Goal: Transaction & Acquisition: Purchase product/service

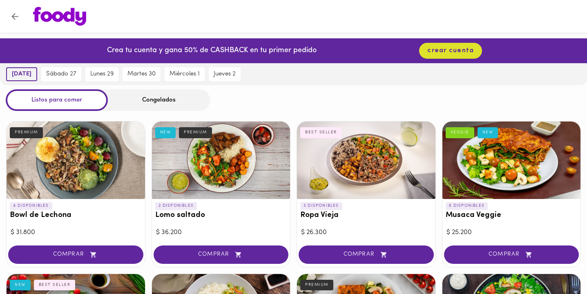
click at [23, 72] on span "[DATE]" at bounding box center [22, 74] width 20 height 7
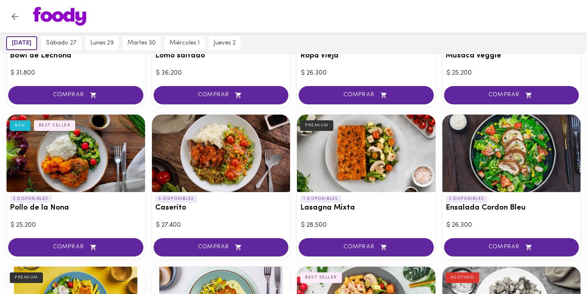
scroll to position [171, 0]
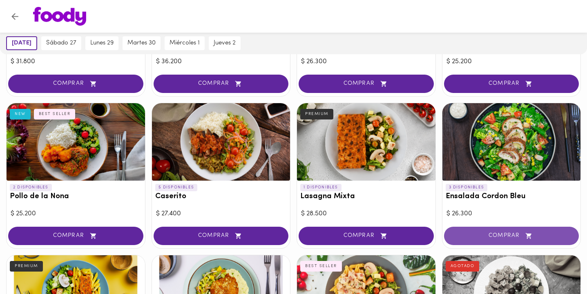
click at [490, 239] on button "COMPRAR" at bounding box center [511, 236] width 135 height 18
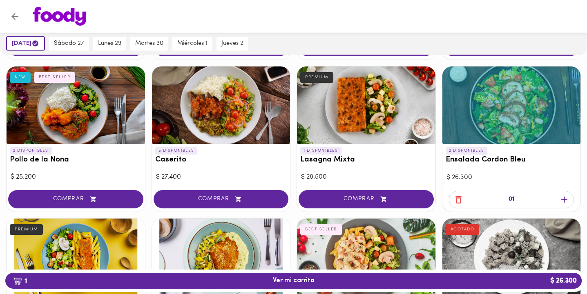
scroll to position [209, 0]
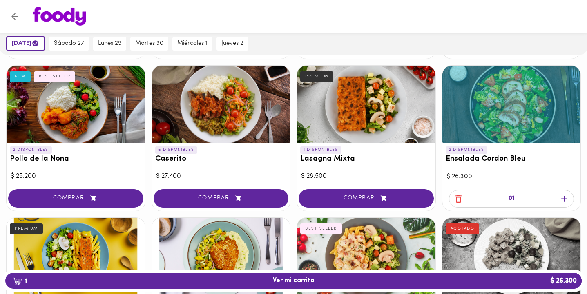
click at [213, 116] on div at bounding box center [221, 105] width 138 height 78
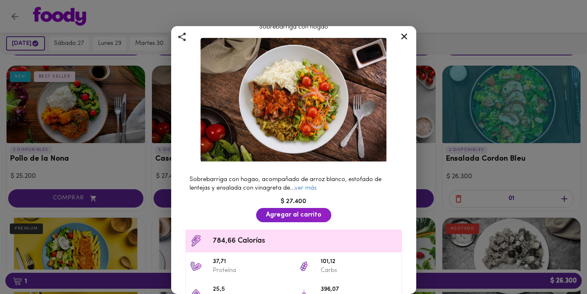
scroll to position [24, 0]
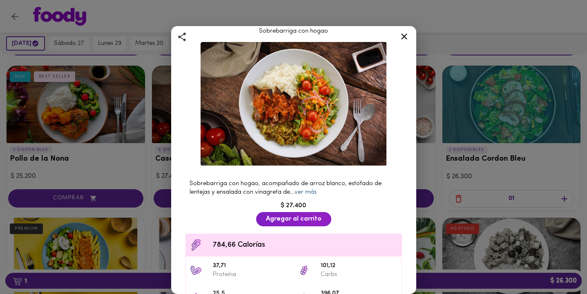
click at [310, 191] on link "ver más" at bounding box center [305, 192] width 22 height 6
click at [402, 35] on icon at bounding box center [404, 36] width 6 height 6
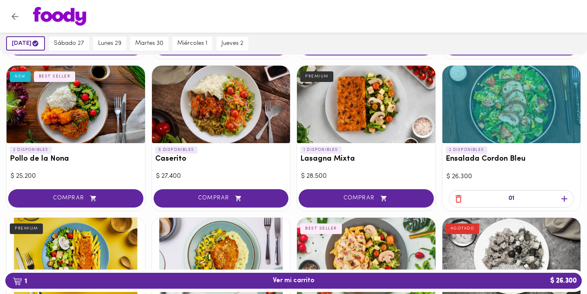
scroll to position [203, 0]
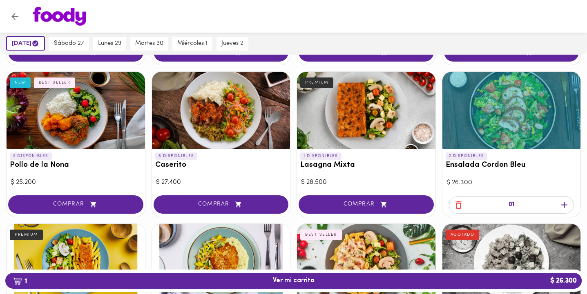
click at [78, 118] on div at bounding box center [76, 111] width 138 height 78
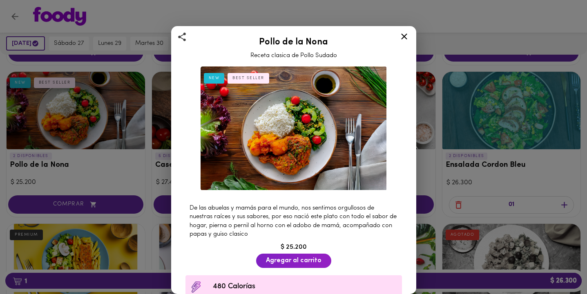
click at [402, 36] on icon at bounding box center [404, 36] width 10 height 10
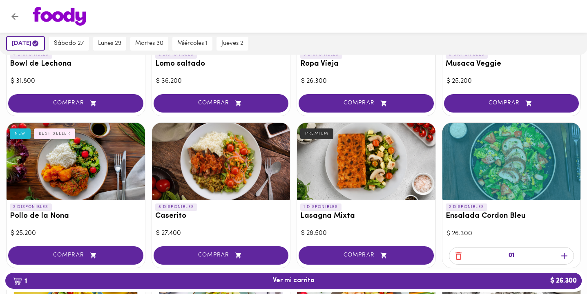
scroll to position [156, 0]
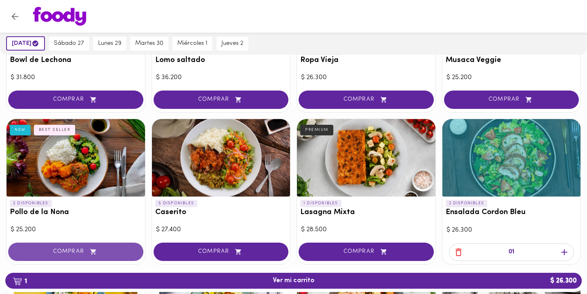
click at [72, 251] on span "COMPRAR" at bounding box center [75, 252] width 115 height 7
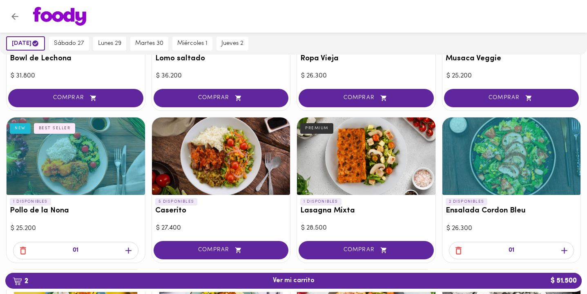
scroll to position [158, 0]
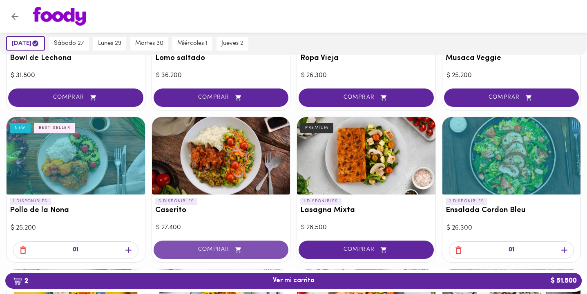
click at [222, 251] on span "COMPRAR" at bounding box center [221, 250] width 115 height 7
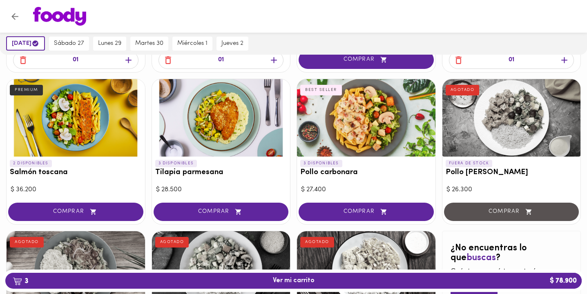
scroll to position [347, 0]
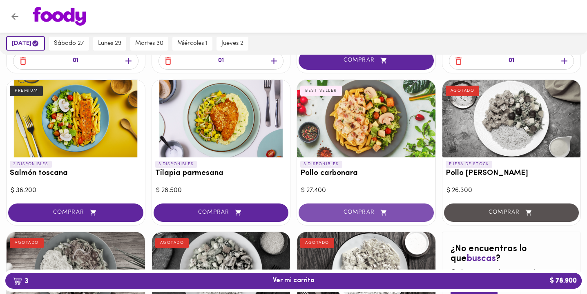
click at [341, 209] on span "COMPRAR" at bounding box center [366, 212] width 115 height 7
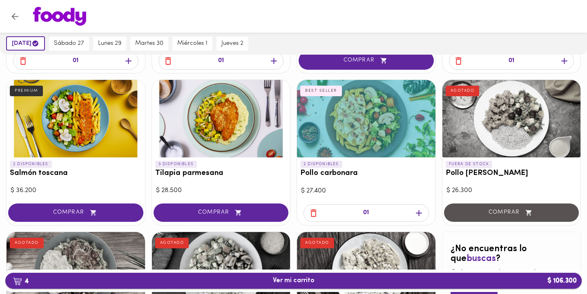
click at [295, 281] on span "4 Ver mi carrito $ 106.300" at bounding box center [294, 281] width 42 height 8
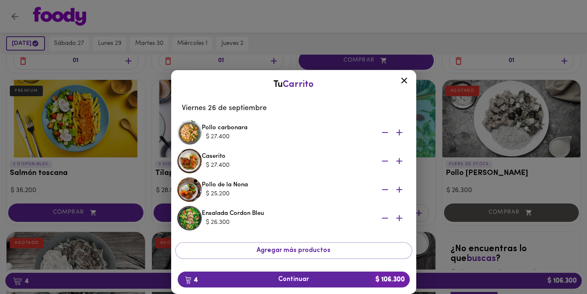
scroll to position [20, 0]
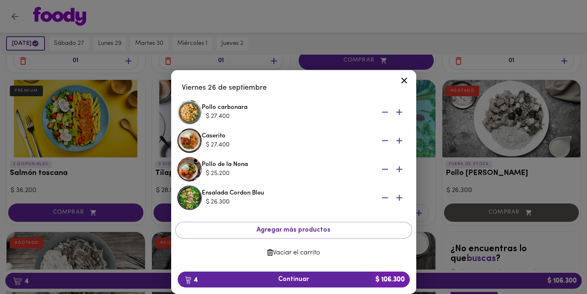
click at [387, 112] on icon "button" at bounding box center [385, 112] width 6 height 1
click at [399, 113] on div "Pollo carbonara $ 27.400" at bounding box center [306, 112] width 208 height 18
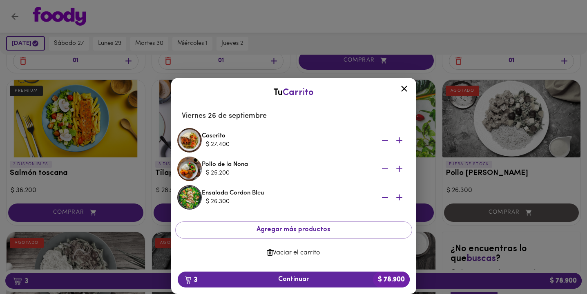
scroll to position [0, 0]
click at [403, 90] on icon at bounding box center [404, 89] width 6 height 6
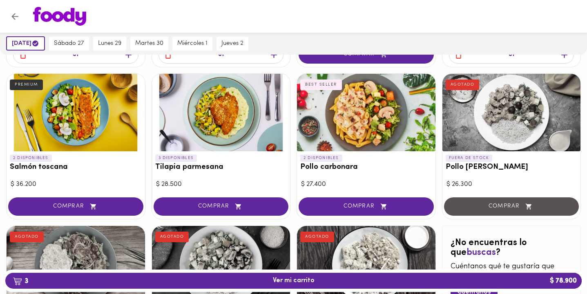
scroll to position [355, 0]
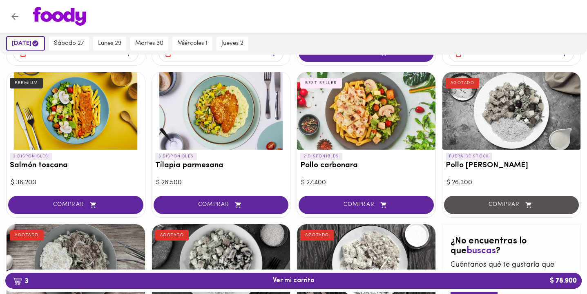
click at [78, 206] on span "COMPRAR" at bounding box center [75, 205] width 115 height 7
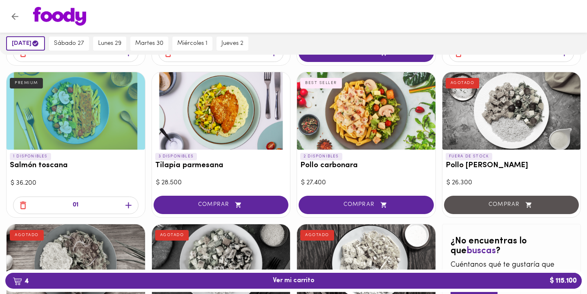
scroll to position [358, 0]
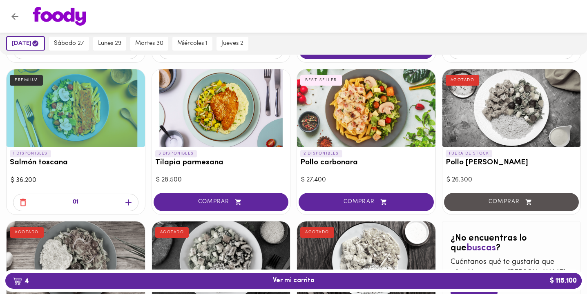
click at [289, 283] on span "4 Ver mi carrito $ 115.100" at bounding box center [294, 281] width 42 height 8
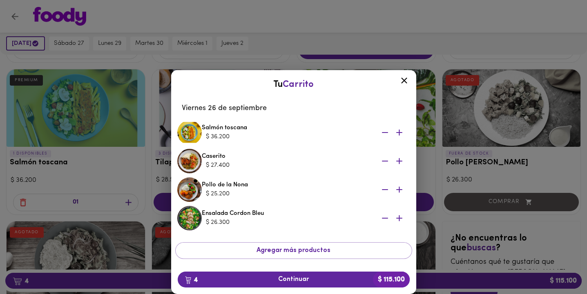
scroll to position [20, 0]
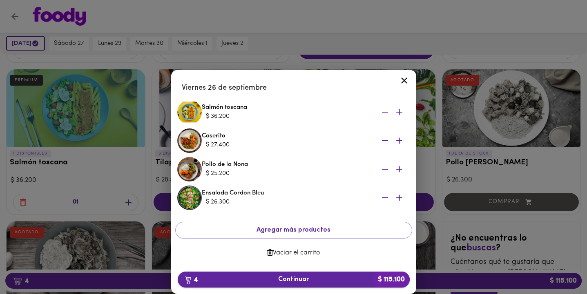
click at [289, 278] on span "4 Continuar $ 115.100" at bounding box center [293, 280] width 219 height 8
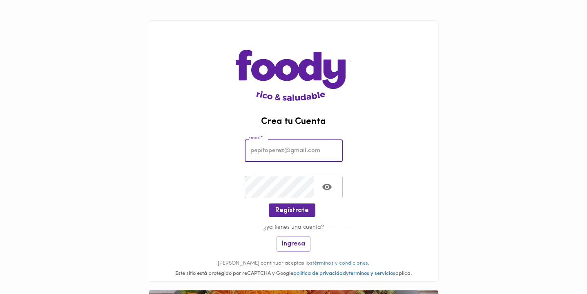
click at [274, 149] on input "email" at bounding box center [293, 151] width 98 height 22
type input "claritaplata@gmail.com"
click at [330, 184] on icon "Toggle password visibility" at bounding box center [327, 187] width 10 height 10
click at [294, 212] on span "Regístrate" at bounding box center [291, 211] width 33 height 8
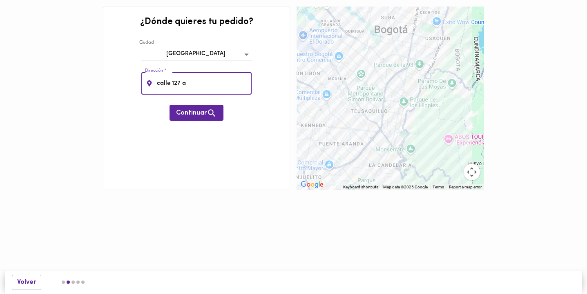
type input "calle 127 a 19 75"
click at [191, 111] on span "Continuar" at bounding box center [196, 113] width 41 height 10
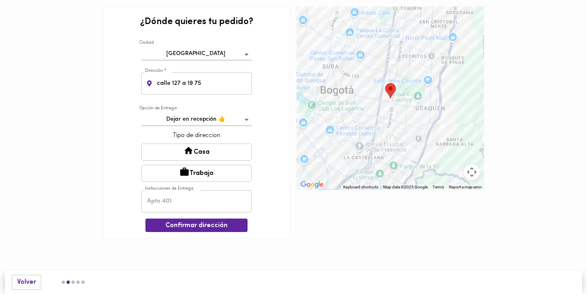
click at [195, 152] on button "Casa" at bounding box center [196, 152] width 110 height 17
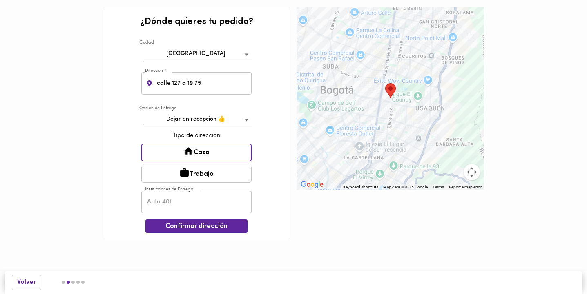
click at [186, 207] on input "text" at bounding box center [196, 202] width 110 height 22
type input "Apto 501"
click at [184, 226] on span "Confirmar dirección" at bounding box center [196, 227] width 89 height 8
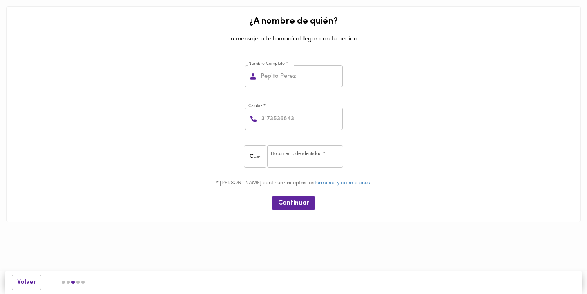
click at [281, 76] on input "text" at bounding box center [301, 76] width 84 height 22
type input "Clara Plata"
click at [268, 117] on input "number" at bounding box center [301, 119] width 83 height 22
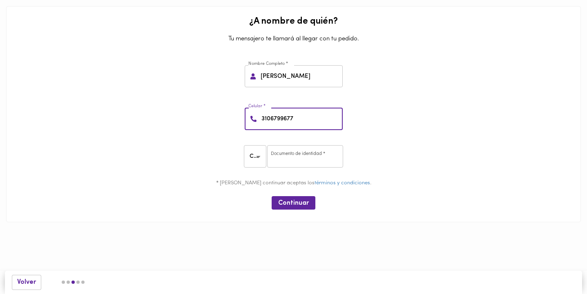
type input "3106799677"
click at [250, 142] on div "CC CC ​ Documento de identidad * Documento de identidad *" at bounding box center [293, 158] width 568 height 38
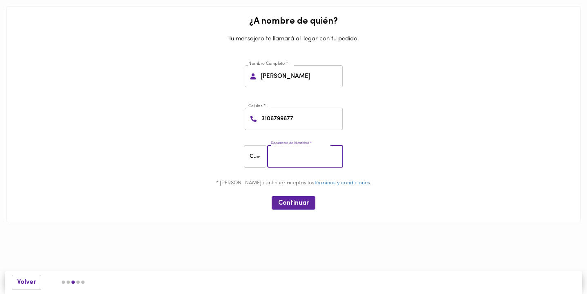
click at [283, 154] on input "number" at bounding box center [305, 156] width 76 height 22
type input "52343117"
click at [227, 179] on div "* Al continuar aceptas los términos y condiciones ." at bounding box center [293, 184] width 568 height 17
click at [295, 207] on span "Continuar" at bounding box center [293, 204] width 31 height 8
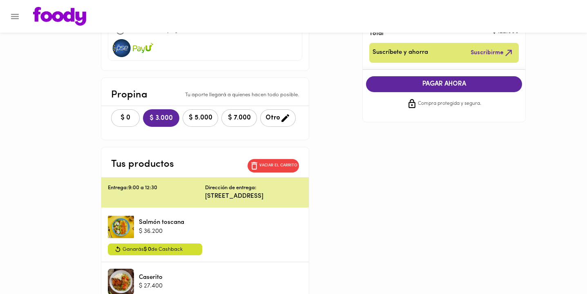
scroll to position [131, 0]
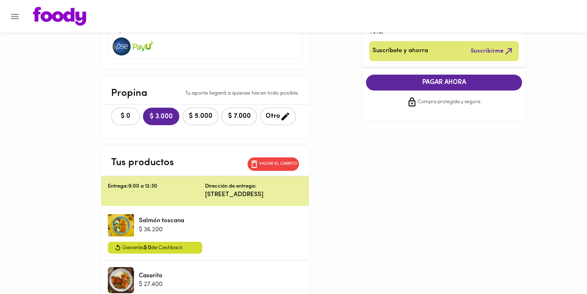
click at [195, 198] on div "Entrega: 9:00 a 12:30" at bounding box center [156, 191] width 97 height 16
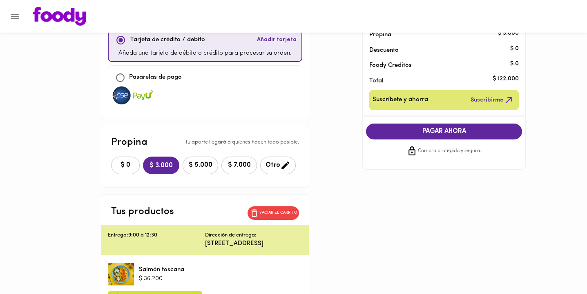
scroll to position [72, 0]
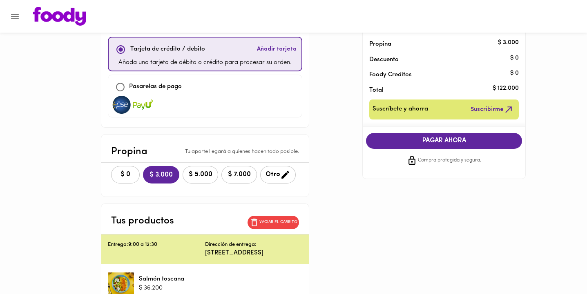
click at [411, 107] on span "Suscríbete y ahorra" at bounding box center [400, 109] width 56 height 10
click at [482, 105] on span "Suscribirme" at bounding box center [491, 109] width 43 height 10
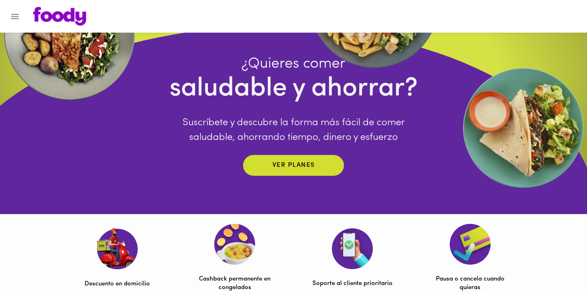
scroll to position [80, 0]
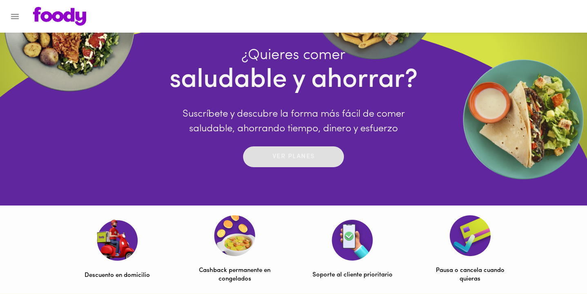
click at [289, 161] on p "Ver planes" at bounding box center [293, 156] width 42 height 9
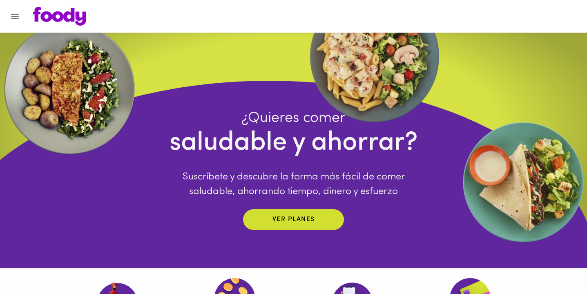
scroll to position [24, 0]
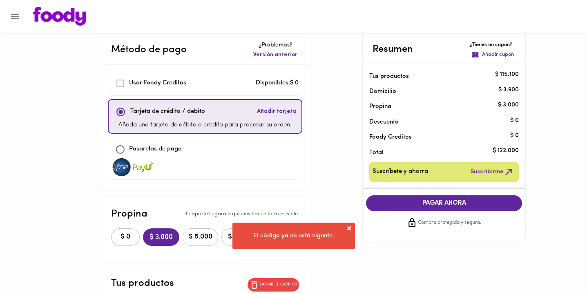
scroll to position [10, 0]
click at [349, 229] on span at bounding box center [349, 228] width 8 height 8
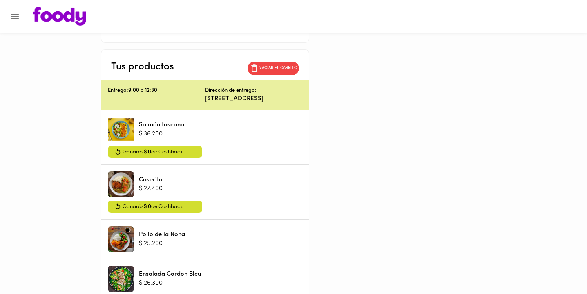
scroll to position [228, 0]
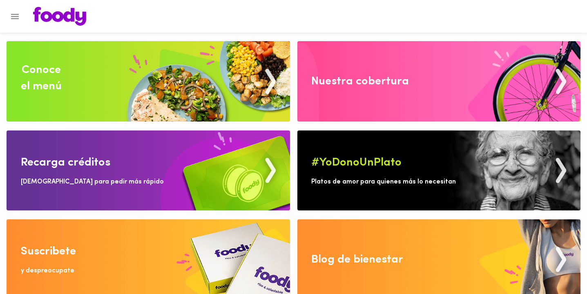
scroll to position [9, 0]
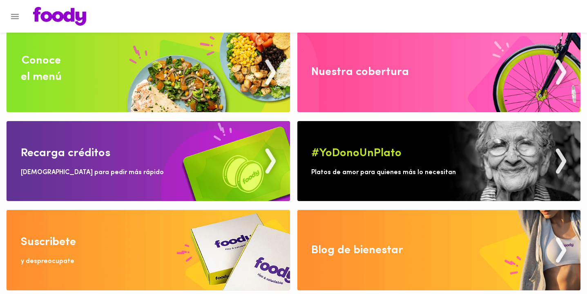
click at [19, 78] on img at bounding box center [148, 72] width 283 height 80
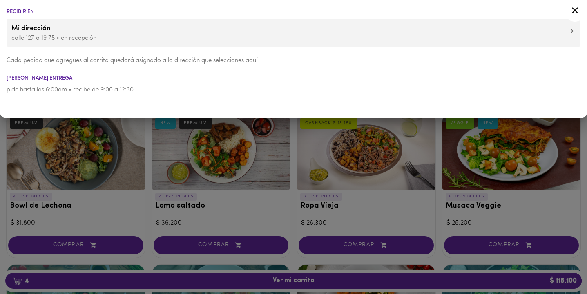
click at [573, 11] on icon at bounding box center [574, 10] width 6 height 6
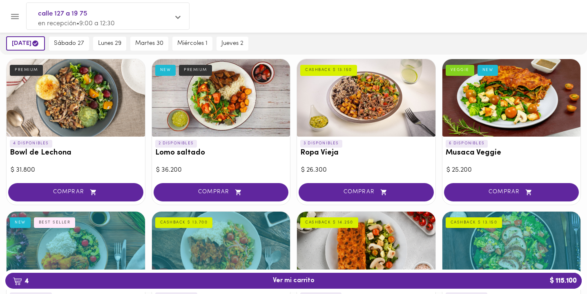
scroll to position [52, 0]
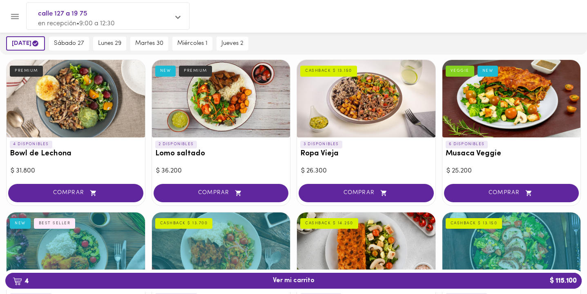
click at [373, 99] on div at bounding box center [366, 99] width 138 height 78
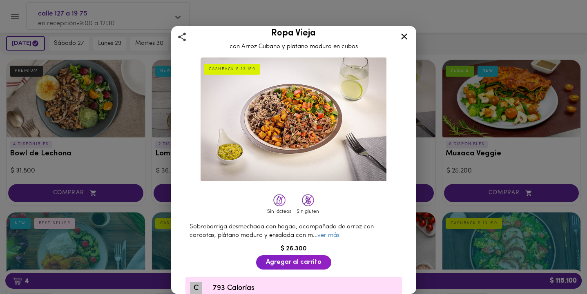
scroll to position [10, 0]
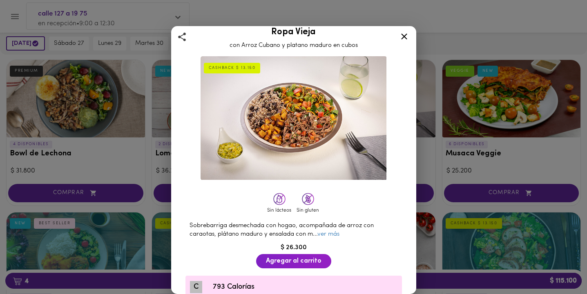
click at [331, 238] on div "Sobrebarriga desmechada con hogao, acompañada de arroz con caraotas, plátano ma…" at bounding box center [293, 231] width 224 height 26
click at [331, 232] on link "ver más" at bounding box center [328, 234] width 22 height 6
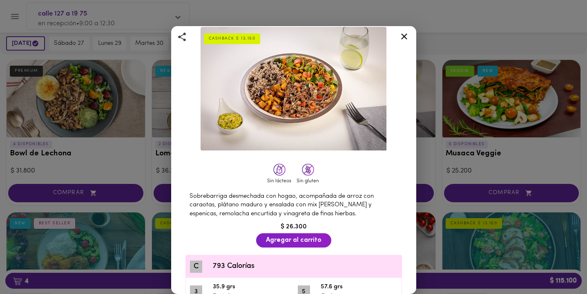
scroll to position [39, 0]
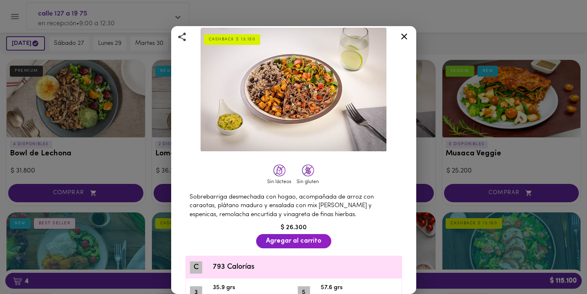
click at [403, 34] on icon at bounding box center [404, 36] width 10 height 10
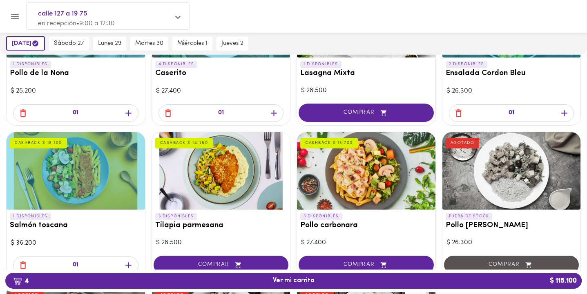
scroll to position [286, 0]
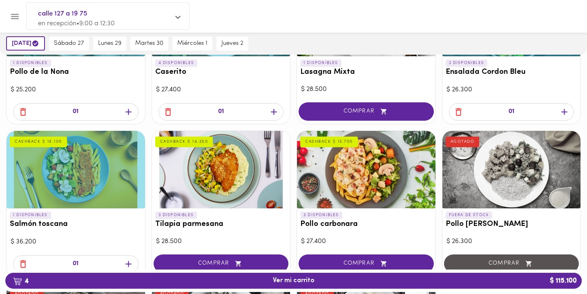
click at [194, 224] on h3 "Tilapia parmesana" at bounding box center [221, 224] width 132 height 9
click at [198, 200] on div at bounding box center [293, 147] width 587 height 294
click at [195, 226] on h3 "Tilapia parmesana" at bounding box center [221, 224] width 132 height 9
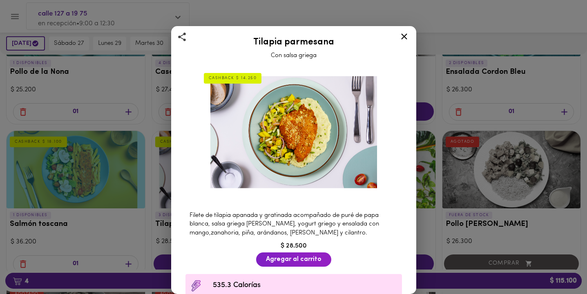
click at [402, 34] on icon at bounding box center [404, 36] width 10 height 10
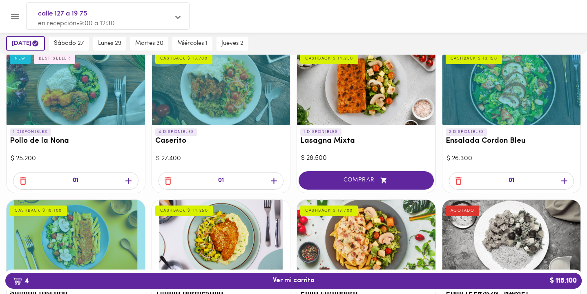
scroll to position [215, 0]
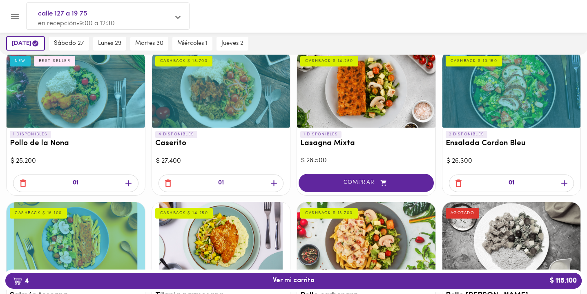
click at [50, 134] on div "1 DISPONIBLES Pollo de la Nona NEW BEST SELLER" at bounding box center [76, 141] width 138 height 27
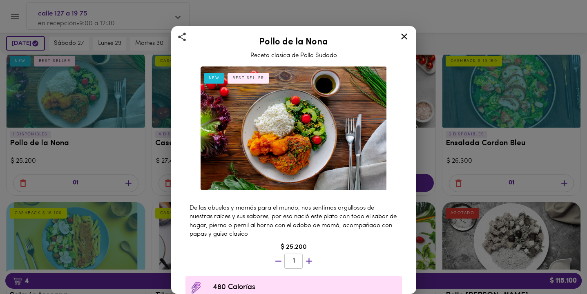
click at [70, 113] on div "Pollo de la Nona Receta clasica de Pollo Sudado NEW BEST SELLER De las abuelas …" at bounding box center [293, 147] width 587 height 294
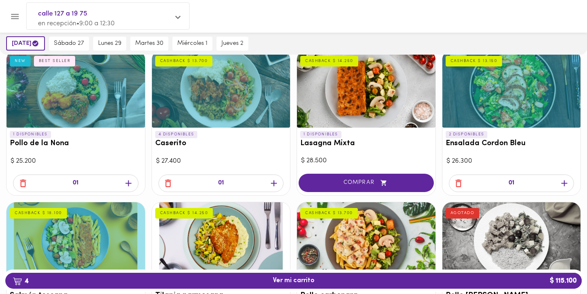
click at [106, 121] on div at bounding box center [76, 89] width 138 height 78
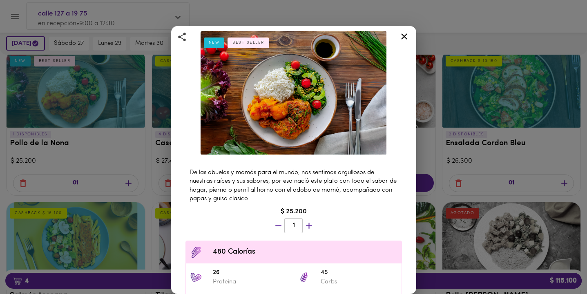
scroll to position [35, 0]
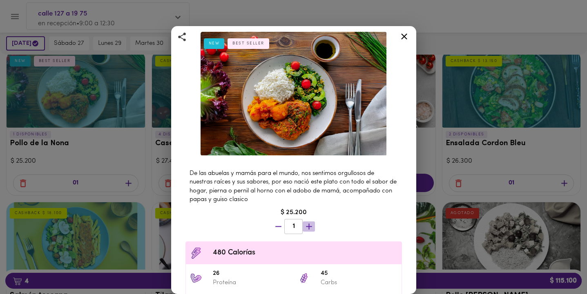
click at [309, 226] on icon "button" at bounding box center [309, 227] width 6 height 6
click at [404, 38] on icon at bounding box center [404, 36] width 10 height 10
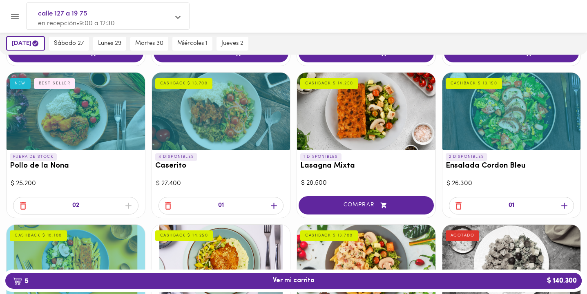
scroll to position [184, 0]
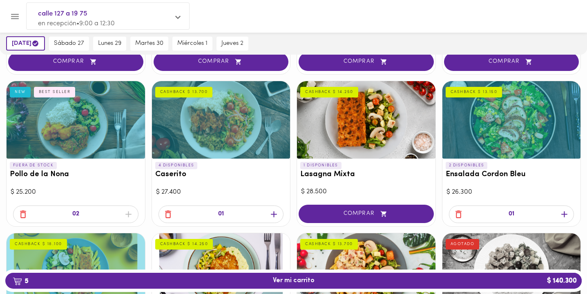
click at [167, 215] on icon "button" at bounding box center [168, 214] width 10 height 10
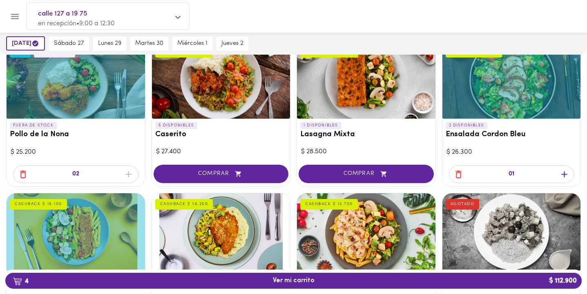
scroll to position [228, 0]
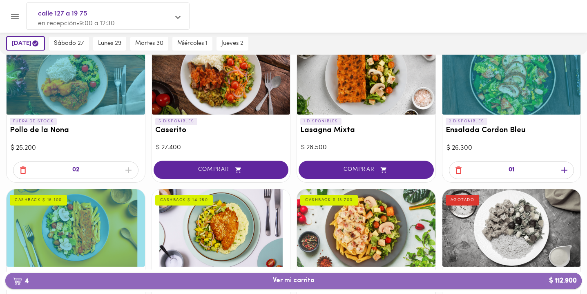
click at [304, 282] on span "4 Ver mi carrito $ 112.900" at bounding box center [294, 281] width 42 height 8
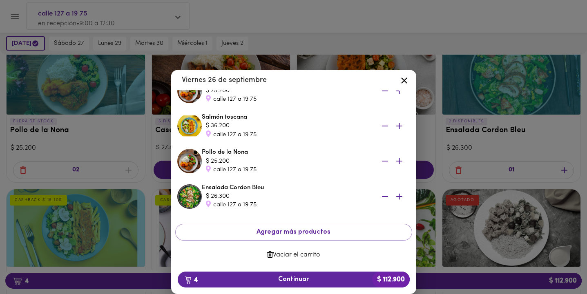
scroll to position [47, 0]
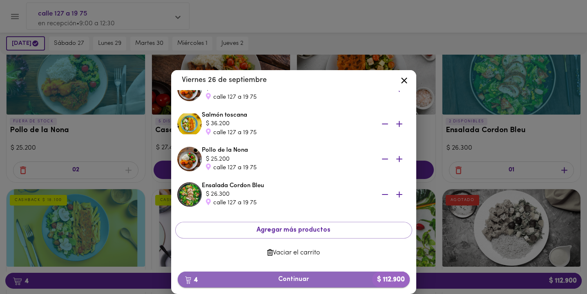
click at [300, 273] on button "4 Continuar $ 112.900" at bounding box center [294, 280] width 232 height 16
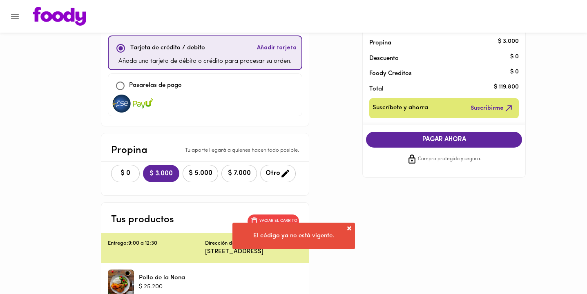
scroll to position [76, 0]
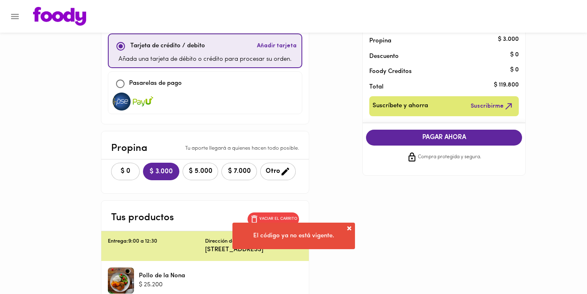
click at [351, 229] on div "Método de pago ¿Problemas? Versión anterior Usar Foody Creditos Disponibles: $ …" at bounding box center [294, 212] width 478 height 495
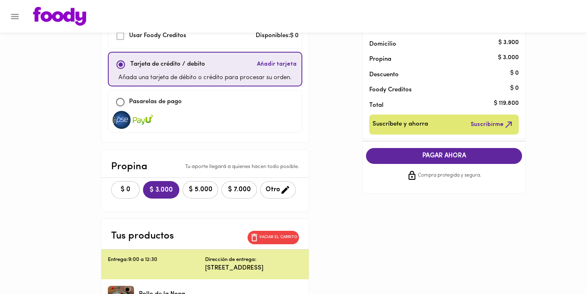
click at [229, 138] on div "Método de pago ¿Problemas? Versión anterior Usar Foody Creditos Disponibles: $ …" at bounding box center [205, 63] width 208 height 159
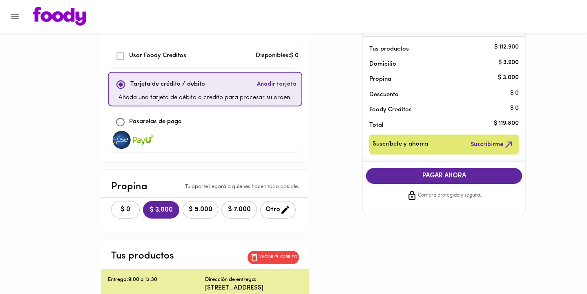
scroll to position [30, 0]
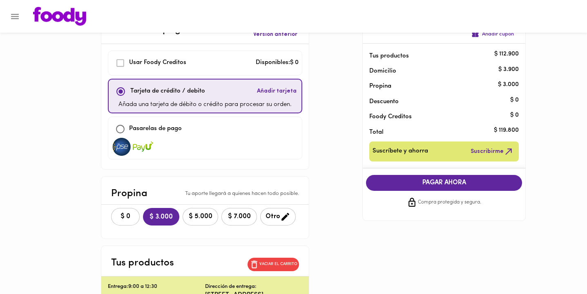
click at [227, 91] on div "Tarjeta de crédito / debito Añadir tarjeta" at bounding box center [205, 92] width 186 height 18
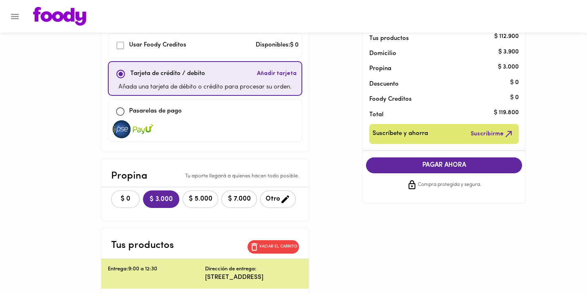
scroll to position [38, 0]
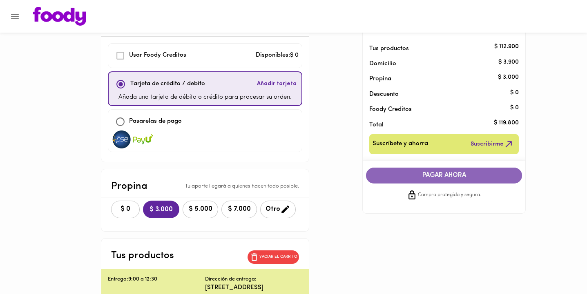
click at [418, 180] on button "PAGAR AHORA" at bounding box center [444, 176] width 156 height 16
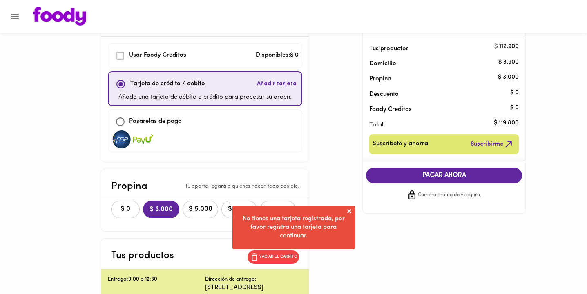
click at [352, 208] on span at bounding box center [349, 211] width 8 height 8
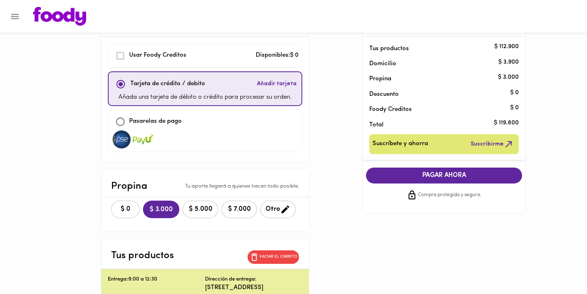
click at [122, 122] on input "checkbox" at bounding box center [120, 122] width 18 height 18
checkbox input "true"
checkbox input "false"
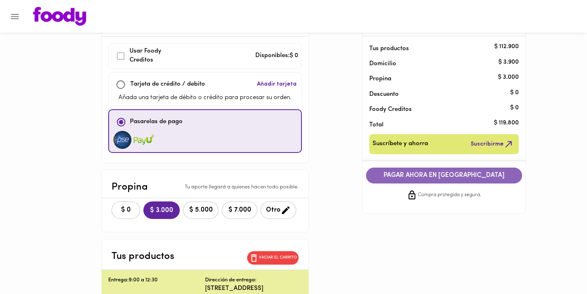
click at [435, 176] on span "PAGAR AHORA EN PASARELA" at bounding box center [444, 176] width 140 height 8
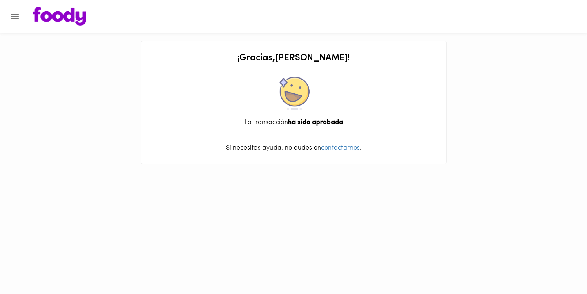
click at [14, 17] on icon "Menu" at bounding box center [15, 16] width 10 height 10
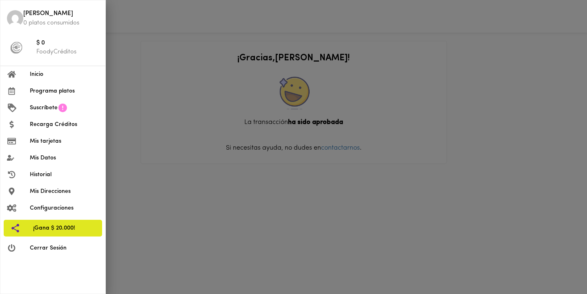
click at [174, 131] on div at bounding box center [293, 147] width 587 height 294
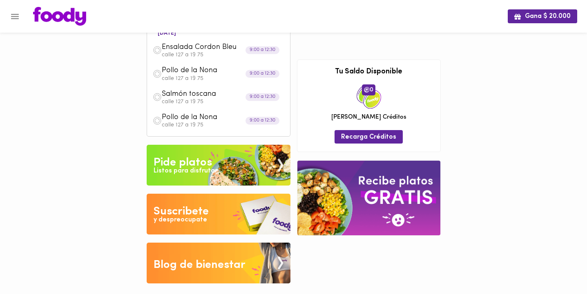
scroll to position [24, 0]
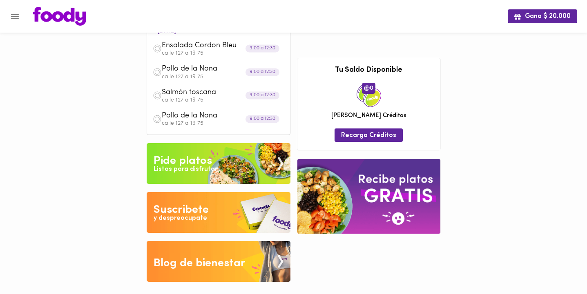
click at [187, 166] on div "Listos para disfrutar" at bounding box center [185, 169] width 64 height 9
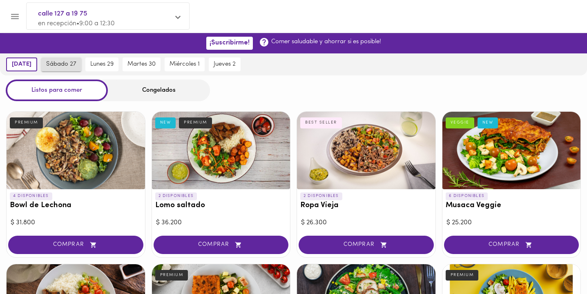
click at [76, 67] on span "sábado 27" at bounding box center [61, 64] width 30 height 7
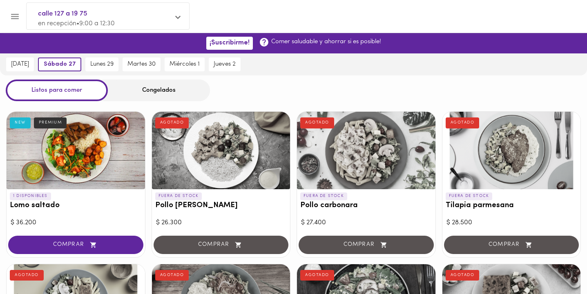
click at [178, 89] on div "Congelados" at bounding box center [159, 91] width 102 height 22
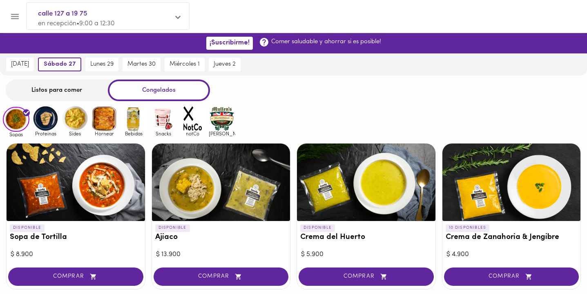
click at [41, 92] on div "Listos para comer" at bounding box center [57, 91] width 102 height 22
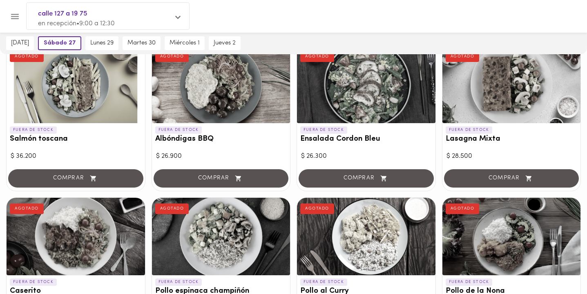
scroll to position [147, 0]
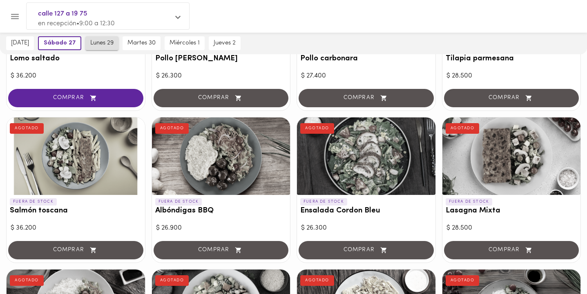
click at [100, 42] on span "lunes 29" at bounding box center [101, 43] width 23 height 7
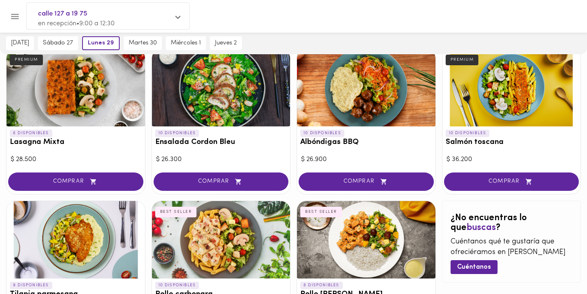
scroll to position [366, 0]
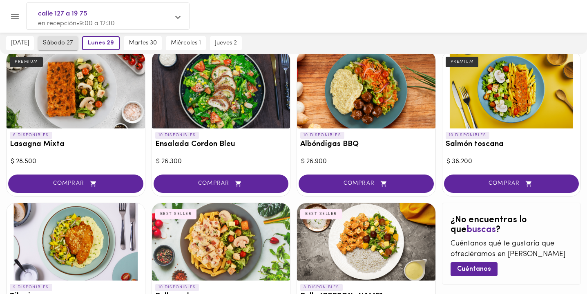
click at [67, 39] on button "sábado 27" at bounding box center [58, 43] width 40 height 14
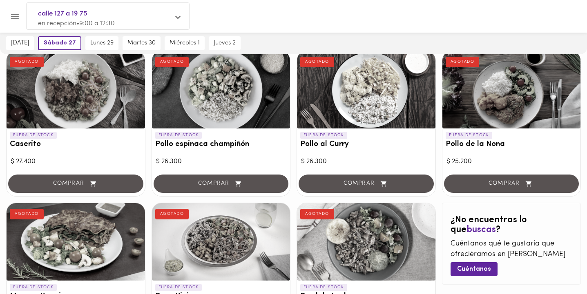
scroll to position [0, 0]
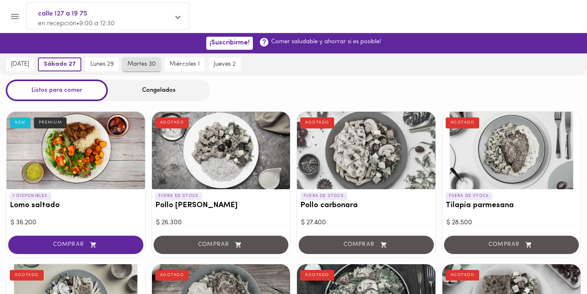
click at [151, 63] on span "martes 30" at bounding box center [141, 64] width 28 height 7
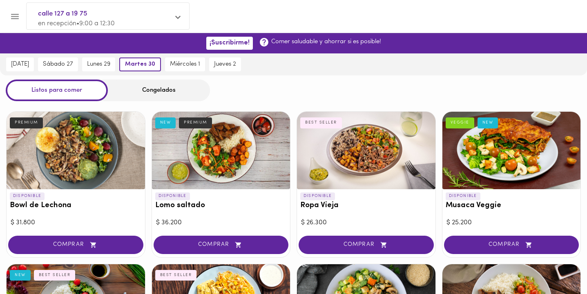
click at [93, 21] on span "en recepción • 9:00 a 12:30" at bounding box center [76, 23] width 77 height 7
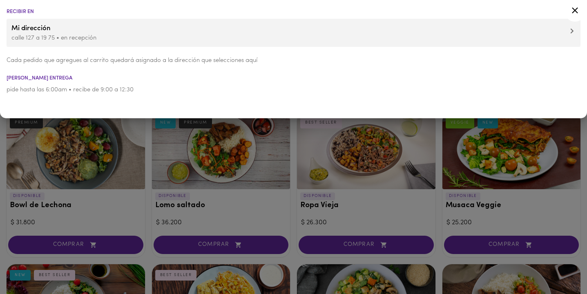
click at [87, 33] on span "Mi dirección" at bounding box center [293, 28] width 564 height 11
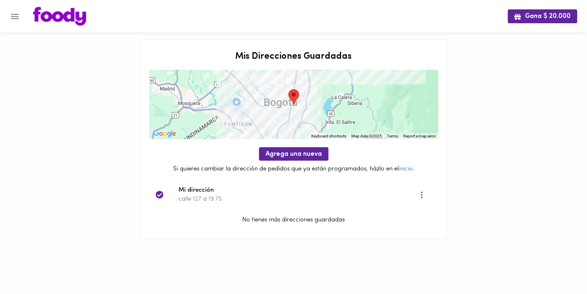
click at [15, 17] on icon "Menu" at bounding box center [15, 16] width 10 height 10
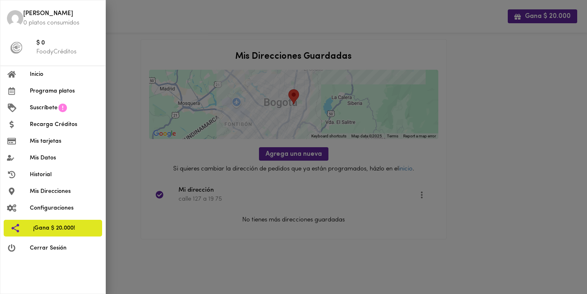
click at [38, 172] on span "Historial" at bounding box center [64, 175] width 69 height 9
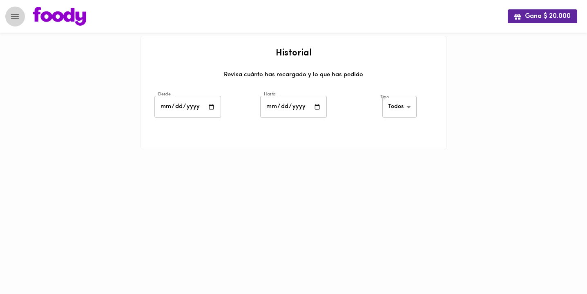
click at [15, 16] on icon "Menu" at bounding box center [15, 16] width 8 height 5
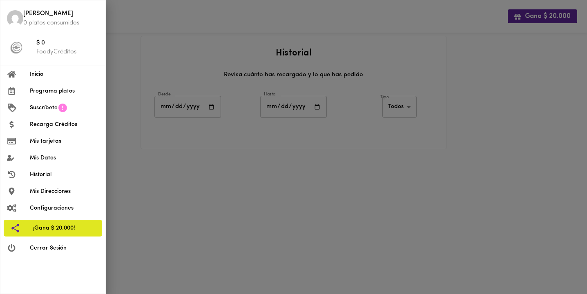
click at [36, 71] on span "Inicio" at bounding box center [64, 74] width 69 height 9
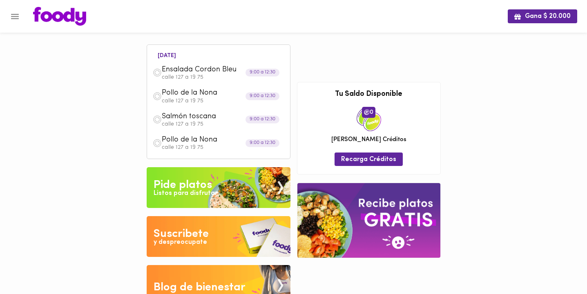
click at [190, 76] on p "calle 127 a 19 75" at bounding box center [223, 78] width 122 height 6
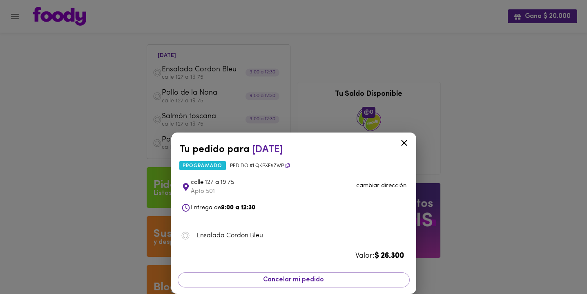
click at [404, 141] on icon at bounding box center [404, 143] width 10 height 10
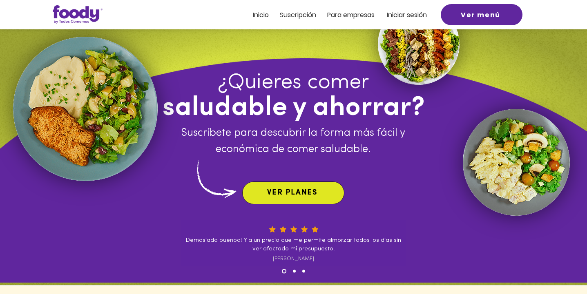
click at [264, 194] on span "VER PLANES" at bounding box center [293, 193] width 99 height 20
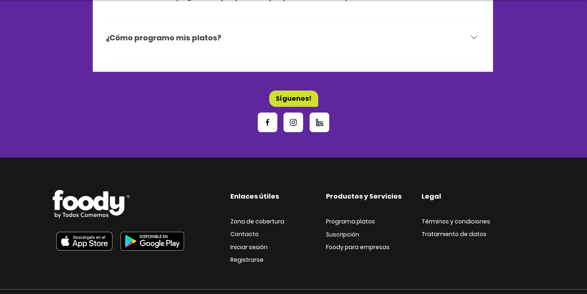
scroll to position [2749, 0]
